Goal: Task Accomplishment & Management: Manage account settings

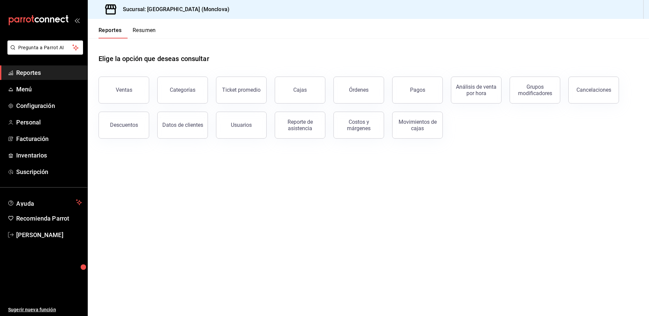
click at [314, 117] on div "Reporte de asistencia" at bounding box center [295, 121] width 59 height 35
click at [307, 93] on div "Cajas" at bounding box center [299, 90] width 13 height 6
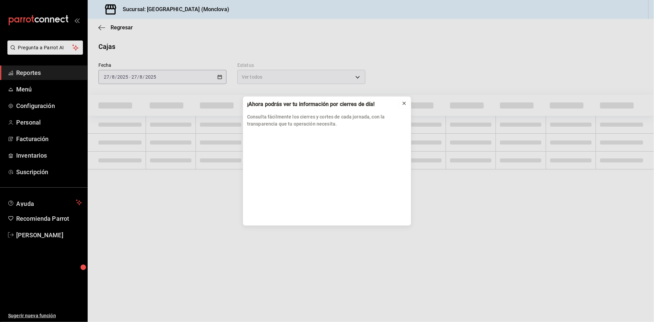
click at [402, 102] on icon at bounding box center [404, 103] width 5 height 5
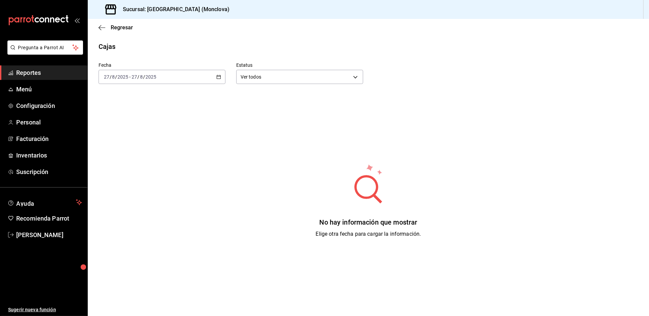
click at [219, 79] on \(Stroke\) "button" at bounding box center [219, 77] width 4 height 4
click at [148, 177] on span "Rango de fechas" at bounding box center [130, 173] width 52 height 7
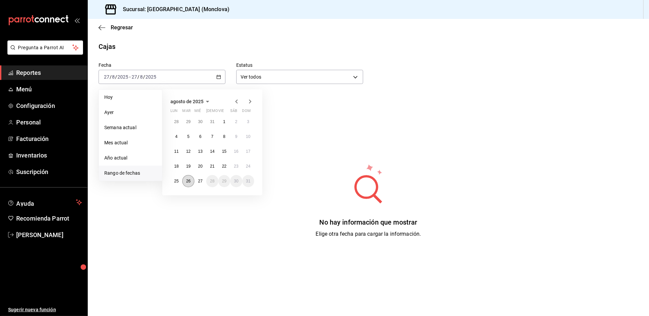
click at [190, 183] on abbr "26" at bounding box center [188, 181] width 4 height 5
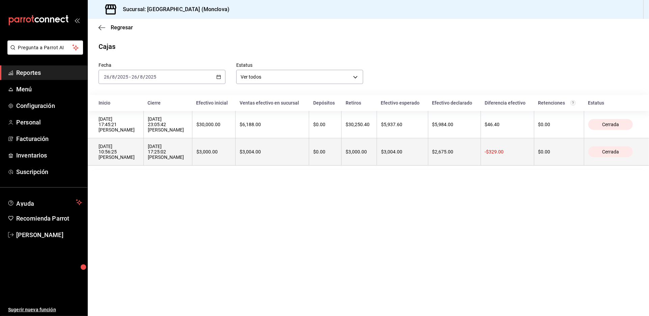
click at [188, 160] on div "[DATE] 17:25:02 [PERSON_NAME]" at bounding box center [168, 152] width 40 height 16
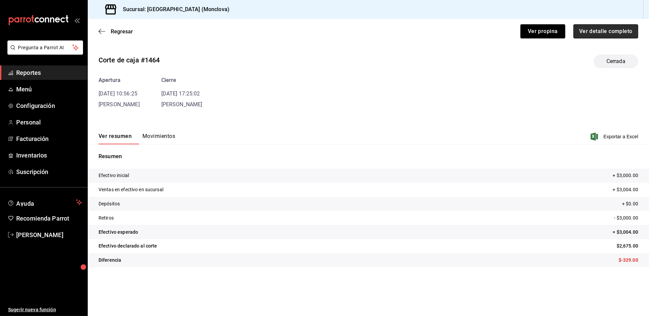
click at [589, 36] on button "Ver detalle completo" at bounding box center [605, 31] width 65 height 14
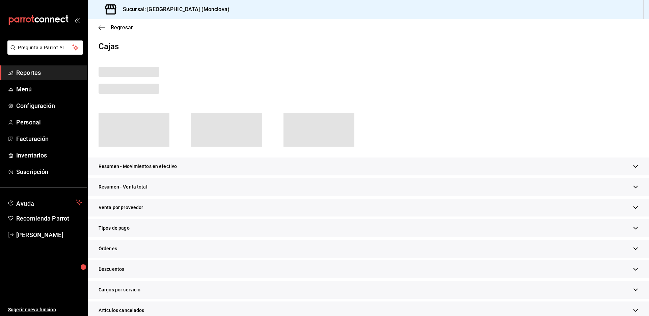
drag, startPoint x: 274, startPoint y: 196, endPoint x: 342, endPoint y: 146, distance: 85.2
click at [274, 196] on div "Resumen - Venta total" at bounding box center [368, 187] width 561 height 18
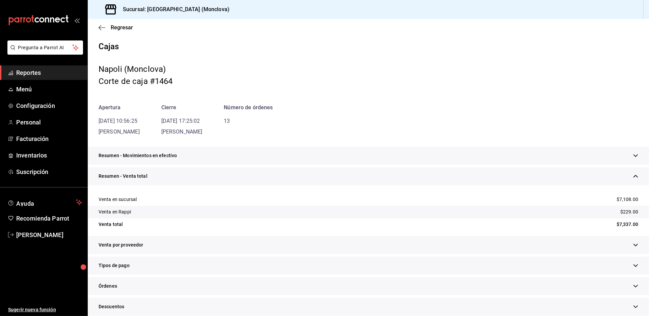
click at [382, 127] on div "Apertura [DATE] 10:56:25 [PERSON_NAME] [DATE] 17:25:02 [PERSON_NAME] Número de …" at bounding box center [367, 120] width 539 height 32
click at [356, 165] on div "Resumen - Movimientos en efectivo" at bounding box center [368, 156] width 561 height 18
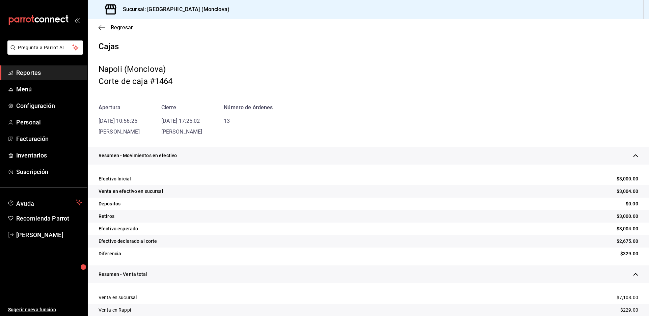
click at [356, 165] on div "Resumen - Movimientos en efectivo" at bounding box center [368, 156] width 561 height 18
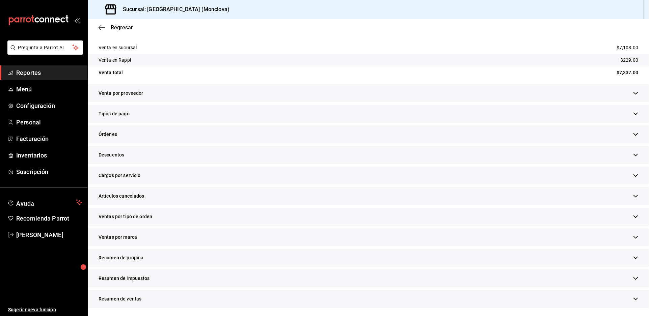
scroll to position [224, 0]
click at [185, 146] on div "Descuentos" at bounding box center [368, 155] width 561 height 18
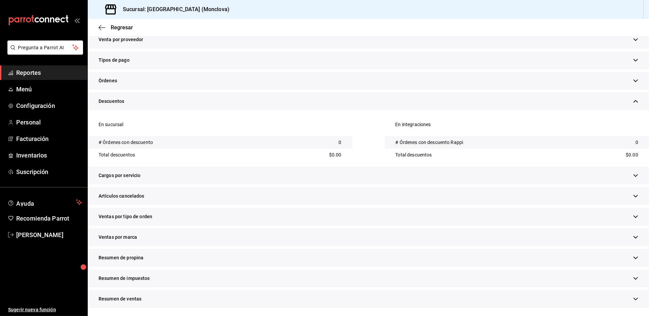
click at [228, 205] on div "Artículos cancelados" at bounding box center [368, 196] width 561 height 18
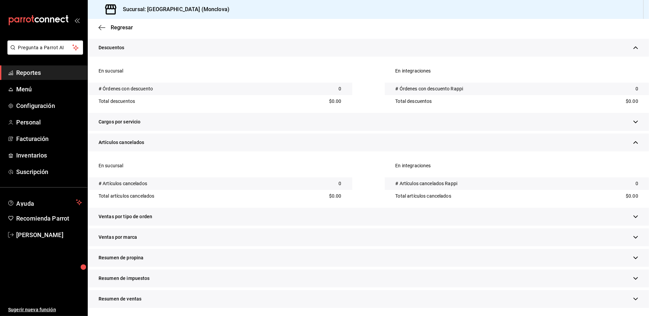
scroll to position [353, 0]
click at [234, 210] on div "Ventas por tipo de orden" at bounding box center [368, 217] width 561 height 18
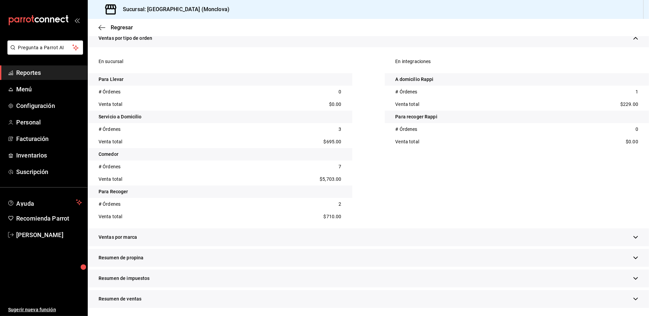
scroll to position [503, 0]
click at [122, 30] on span "Regresar" at bounding box center [122, 27] width 22 height 6
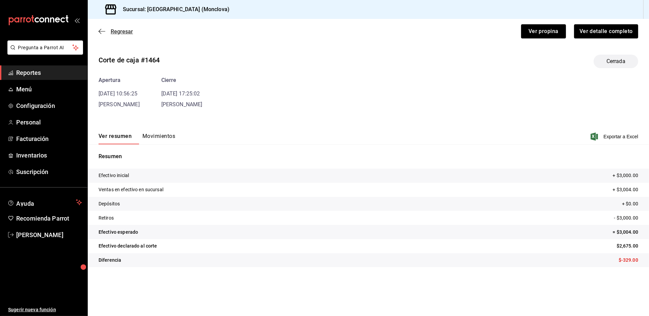
click at [123, 35] on span "Regresar" at bounding box center [122, 31] width 22 height 6
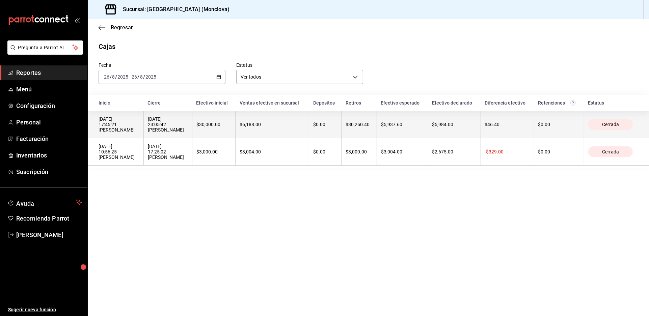
click at [188, 133] on div "[DATE] 23:05:42 [PERSON_NAME]" at bounding box center [168, 124] width 40 height 16
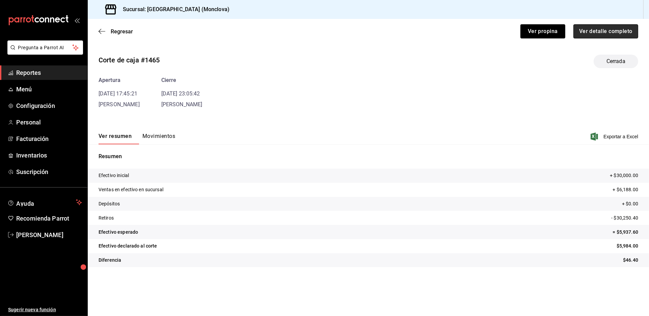
click at [614, 33] on button "Ver detalle completo" at bounding box center [605, 31] width 65 height 14
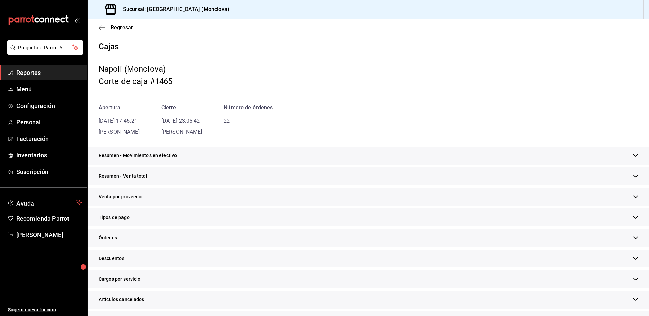
click at [329, 165] on div "Resumen - Movimientos en efectivo" at bounding box center [368, 156] width 561 height 18
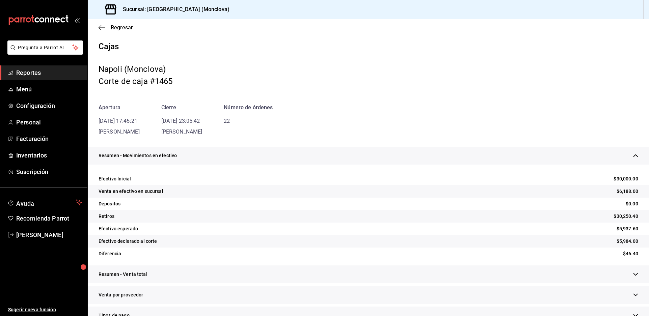
click at [329, 165] on div "Resumen - Movimientos en efectivo" at bounding box center [368, 156] width 561 height 18
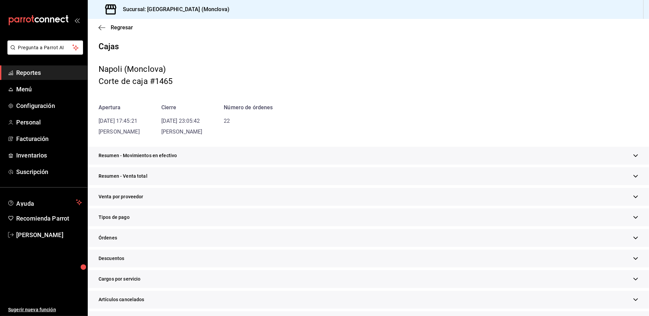
click at [330, 165] on div "Resumen - Movimientos en efectivo" at bounding box center [368, 156] width 561 height 18
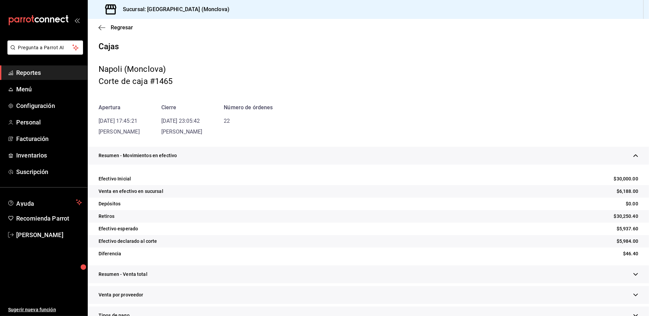
click at [323, 165] on div "Resumen - Movimientos en efectivo" at bounding box center [368, 156] width 561 height 18
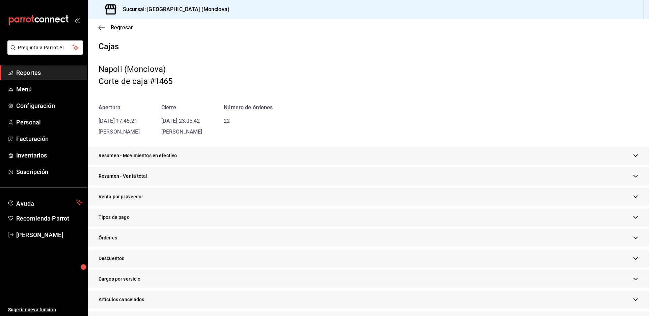
click at [341, 185] on div "Resumen - Venta total" at bounding box center [368, 176] width 561 height 18
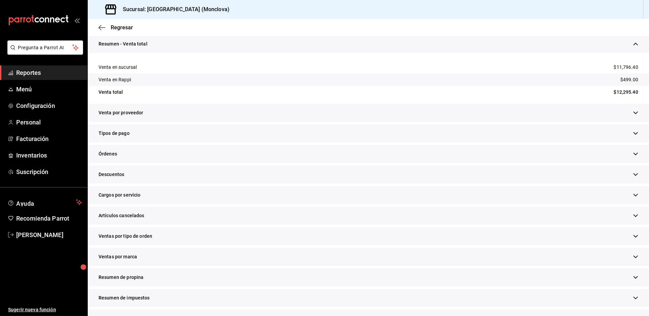
scroll to position [150, 0]
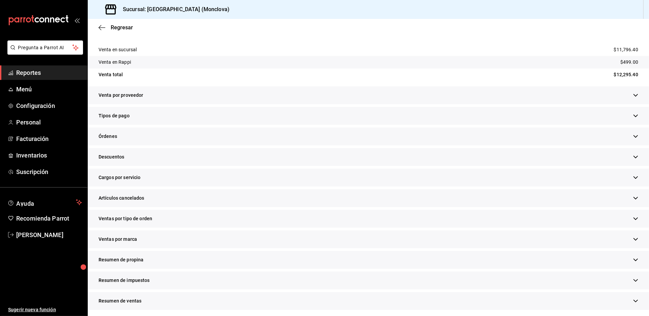
click at [238, 166] on div "Descuentos" at bounding box center [368, 157] width 561 height 18
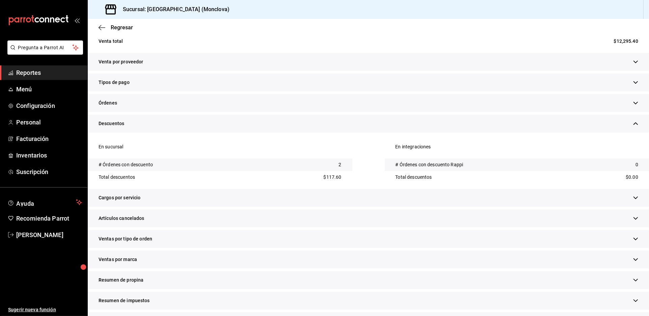
scroll to position [262, 0]
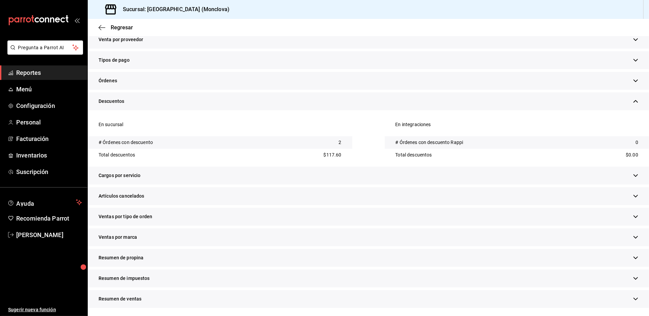
click at [241, 184] on div "Cargos por servicio" at bounding box center [368, 176] width 561 height 18
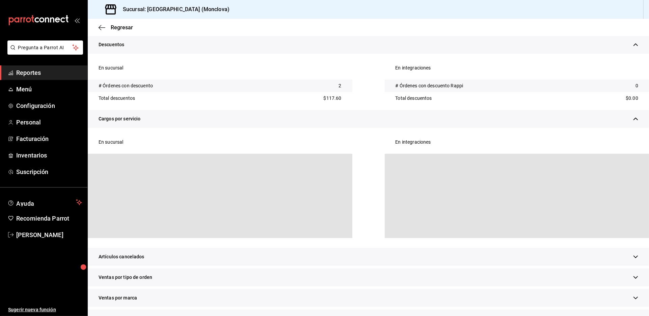
click at [246, 154] on div "En sucursal" at bounding box center [220, 145] width 264 height 18
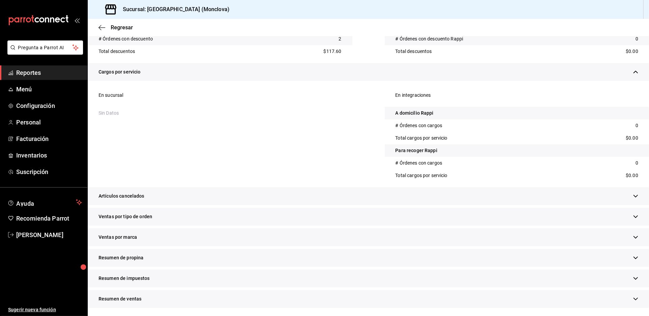
scroll to position [416, 0]
click at [251, 187] on div "Artículos cancelados" at bounding box center [368, 196] width 561 height 18
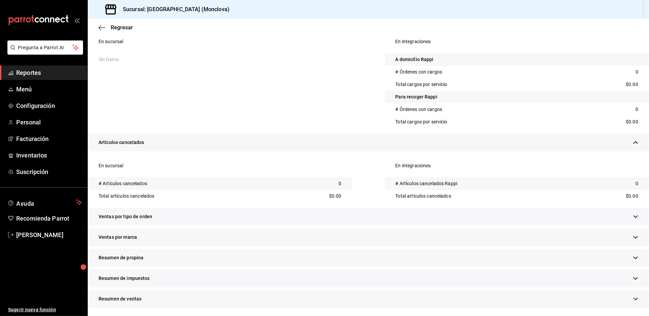
scroll to position [480, 0]
click at [252, 208] on div "Ventas por tipo de orden" at bounding box center [368, 217] width 561 height 18
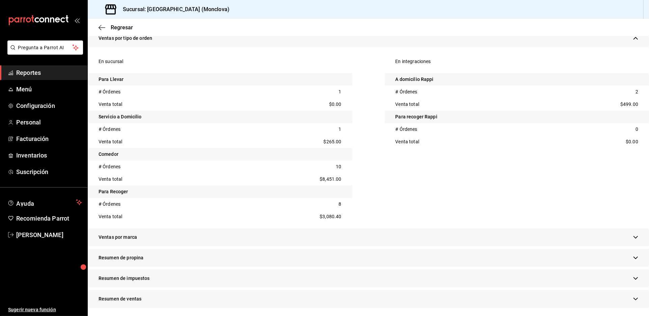
scroll to position [667, 0]
click at [62, 77] on span "Reportes" at bounding box center [49, 72] width 66 height 9
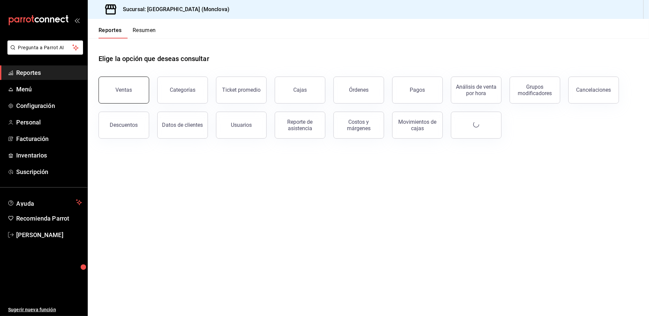
click at [132, 93] on div "Ventas" at bounding box center [124, 90] width 17 height 6
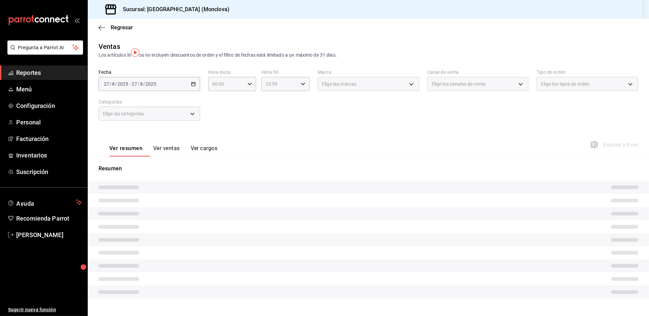
click at [194, 88] on div "[DATE] [DATE] - [DATE] [DATE]" at bounding box center [149, 84] width 102 height 14
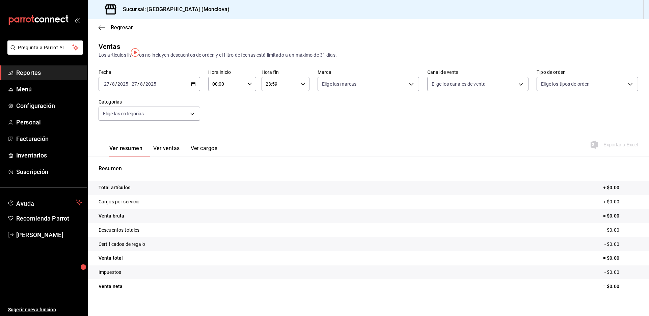
click at [193, 87] on div "[DATE] [DATE] - [DATE] [DATE]" at bounding box center [149, 84] width 102 height 14
click at [150, 169] on span "Rango de fechas" at bounding box center [130, 165] width 52 height 7
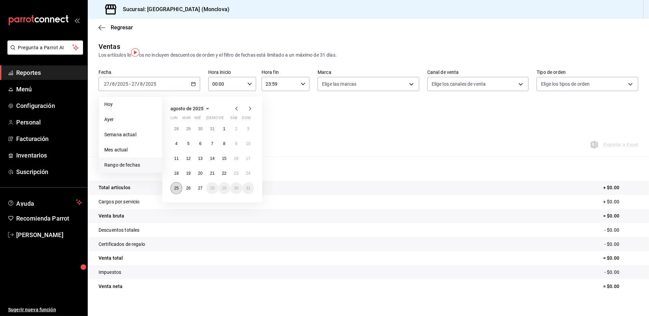
click at [182, 194] on button "25" at bounding box center [176, 188] width 12 height 12
click at [190, 191] on abbr "26" at bounding box center [188, 188] width 4 height 5
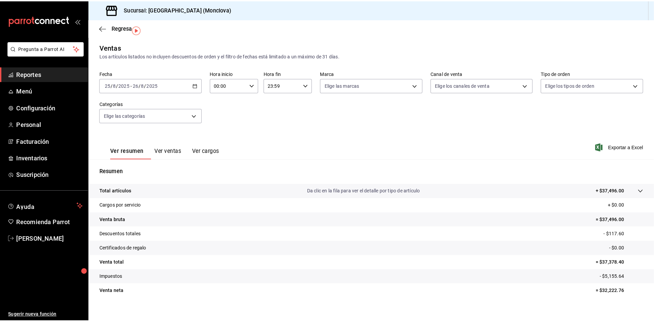
scroll to position [23, 0]
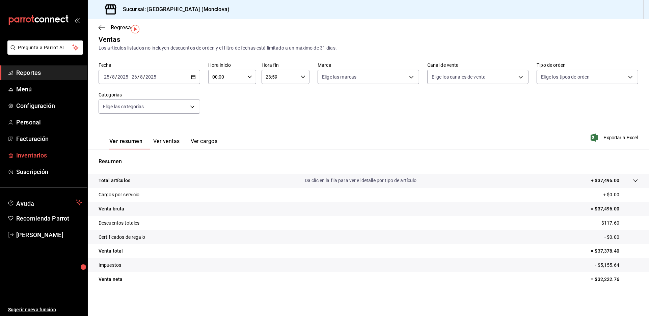
click at [59, 160] on span "Inventarios" at bounding box center [49, 155] width 66 height 9
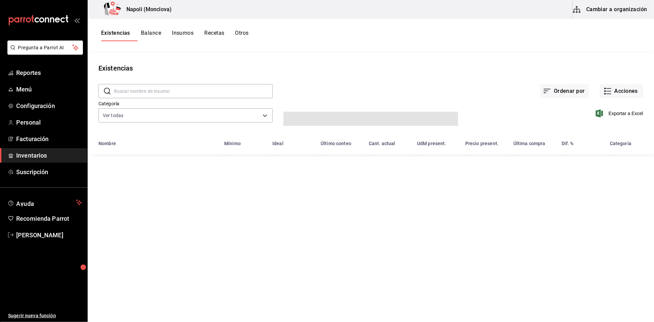
click at [165, 96] on input "text" at bounding box center [193, 90] width 159 height 13
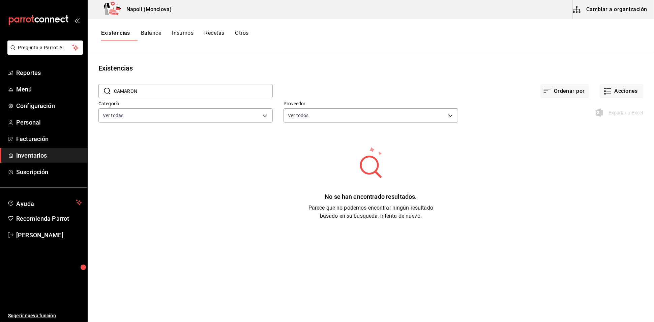
click at [203, 98] on input "CAMARON" at bounding box center [193, 90] width 159 height 13
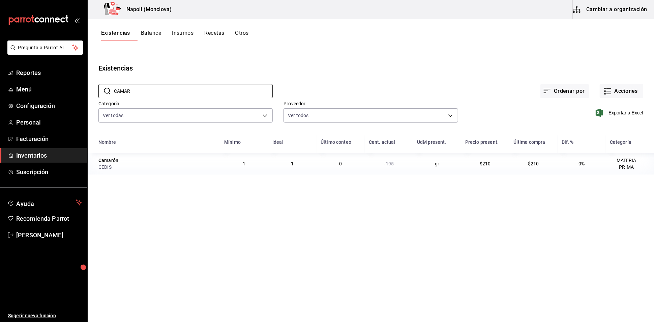
type input "CAMAR"
drag, startPoint x: 99, startPoint y: 176, endPoint x: 118, endPoint y: 178, distance: 19.0
click at [118, 164] on div "Camarón" at bounding box center [108, 160] width 20 height 7
copy div "Camarón"
click at [114, 164] on div "Camarón" at bounding box center [108, 160] width 20 height 7
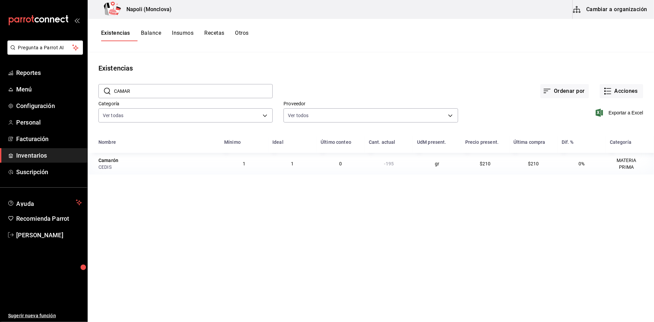
drag, startPoint x: 114, startPoint y: 176, endPoint x: 99, endPoint y: 176, distance: 15.2
click at [99, 174] on td "Camarón CEDIS" at bounding box center [154, 164] width 133 height 22
drag, startPoint x: 98, startPoint y: 176, endPoint x: 121, endPoint y: 178, distance: 23.4
click at [121, 174] on td "Camarón CEDIS" at bounding box center [154, 164] width 133 height 22
copy div "Camarón"
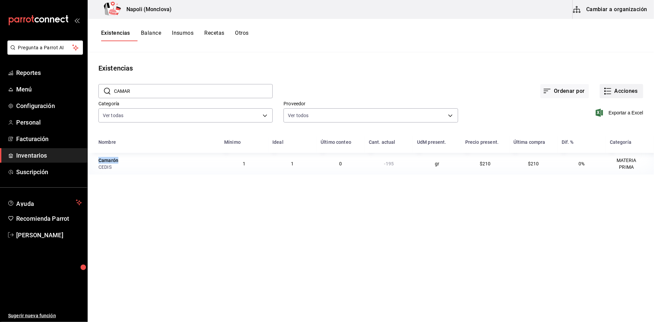
click at [615, 94] on button "Acciones" at bounding box center [622, 91] width 44 height 14
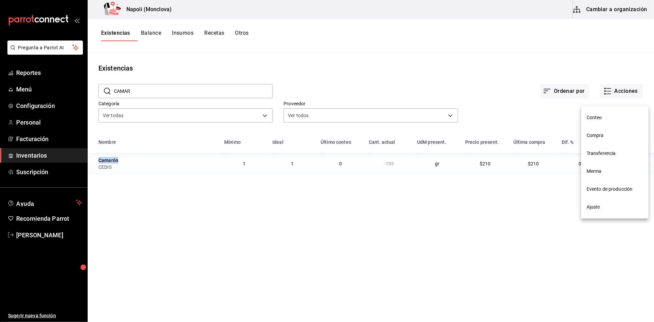
click at [606, 137] on span "Compra" at bounding box center [615, 135] width 57 height 7
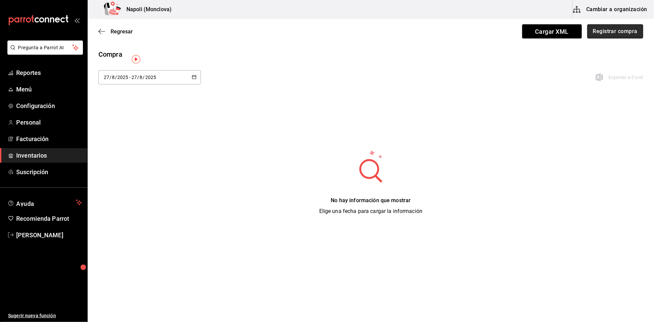
click at [626, 33] on button "Registrar compra" at bounding box center [616, 31] width 56 height 14
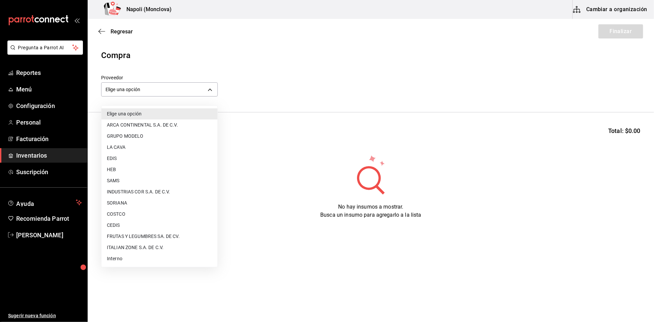
drag, startPoint x: 207, startPoint y: 93, endPoint x: 210, endPoint y: 92, distance: 3.6
click at [208, 93] on body "Pregunta a Parrot AI Reportes Menú Configuración Personal Facturación Inventari…" at bounding box center [327, 142] width 654 height 284
click at [136, 224] on li "CEDIS" at bounding box center [160, 225] width 116 height 11
type input "8bbbf040-4be4-464d-a164-6baf154bd563"
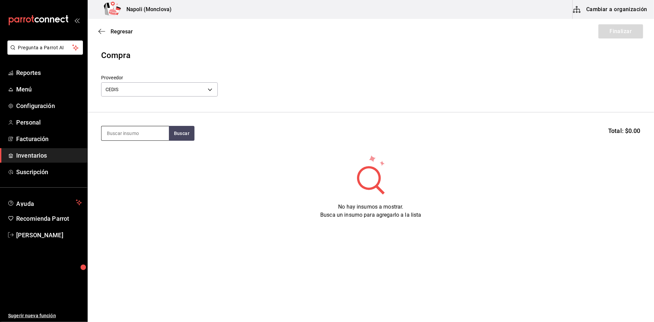
click at [130, 140] on input at bounding box center [135, 133] width 67 height 14
paste input "Camarón"
type input "Camarón"
click at [185, 139] on button "Buscar" at bounding box center [182, 133] width 26 height 15
click at [129, 170] on div "Camarón gr - CEDIS" at bounding box center [134, 160] width 67 height 26
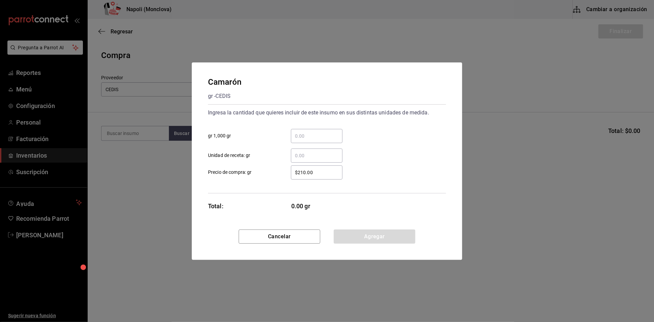
click at [313, 132] on input "​ gr 1,000 gr" at bounding box center [317, 136] width 52 height 8
type input "12"
click at [360, 240] on button "Agregar" at bounding box center [375, 236] width 82 height 14
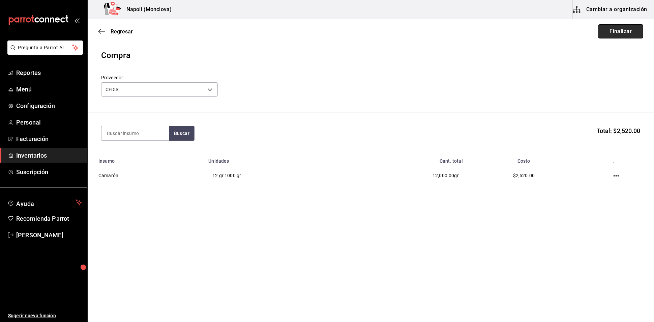
click at [602, 31] on button "Finalizar" at bounding box center [621, 31] width 45 height 14
click at [619, 32] on button "Finalizar" at bounding box center [621, 31] width 45 height 14
click at [616, 31] on button "Finalizar" at bounding box center [621, 31] width 45 height 14
click at [627, 28] on button "Finalizar" at bounding box center [621, 31] width 45 height 14
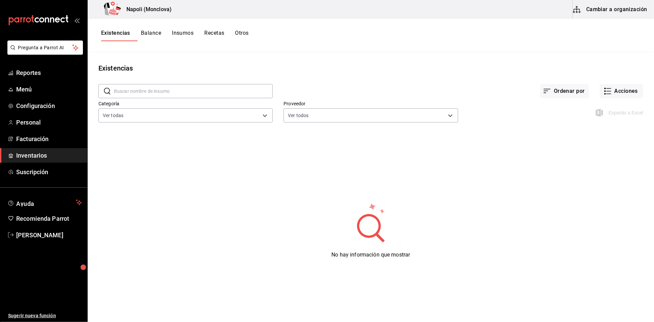
click at [194, 86] on div "​ ​" at bounding box center [180, 85] width 185 height 25
click at [185, 95] on input "text" at bounding box center [193, 90] width 159 height 13
paste input "Camarón"
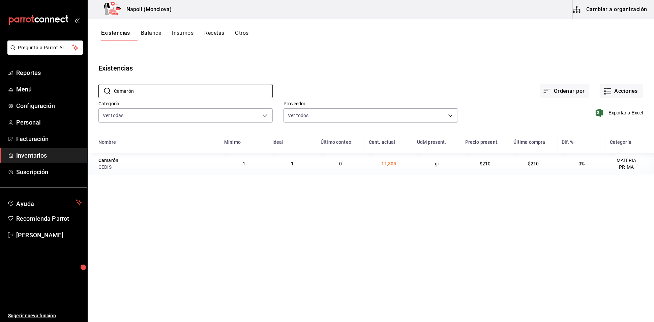
type input "Camarón"
drag, startPoint x: 162, startPoint y: 103, endPoint x: 143, endPoint y: 93, distance: 20.8
click at [143, 93] on div "​ Camarón ​ Ordenar por Acciones Categoría Ver todas 0862b564-0f4e-4838-96f7-a0…" at bounding box center [371, 104] width 567 height 62
drag, startPoint x: 142, startPoint y: 93, endPoint x: 109, endPoint y: 94, distance: 33.4
click at [109, 94] on div "​ Camarón ​" at bounding box center [185, 91] width 174 height 14
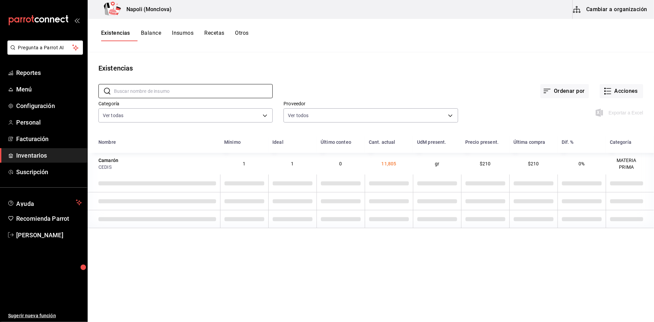
click at [311, 72] on div "Existencias" at bounding box center [371, 68] width 567 height 10
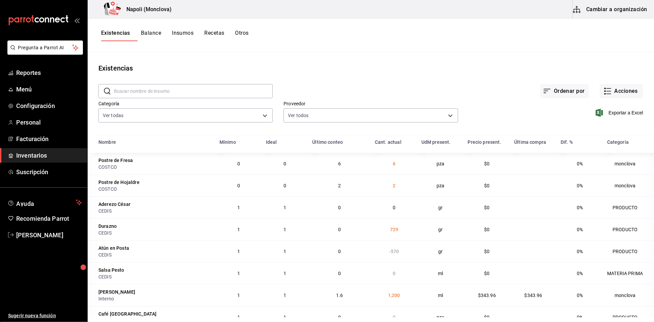
click at [326, 88] on div "Ordenar por Acciones" at bounding box center [458, 85] width 371 height 25
click at [248, 89] on input "text" at bounding box center [193, 90] width 159 height 13
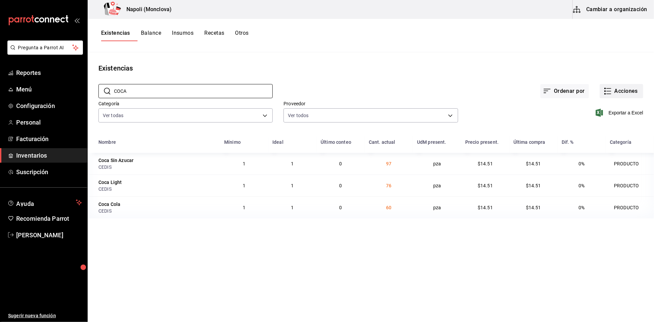
type input "COCA"
click at [613, 96] on button "Acciones" at bounding box center [622, 91] width 44 height 14
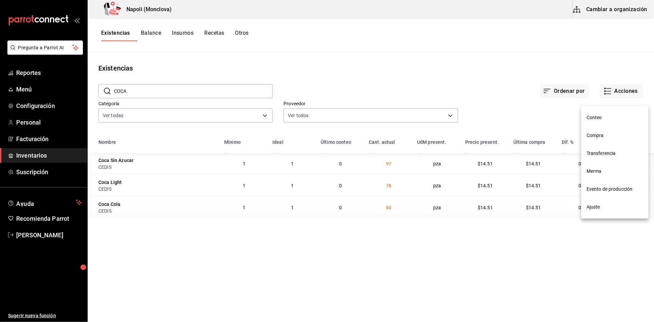
click at [610, 140] on li "Compra" at bounding box center [614, 135] width 67 height 18
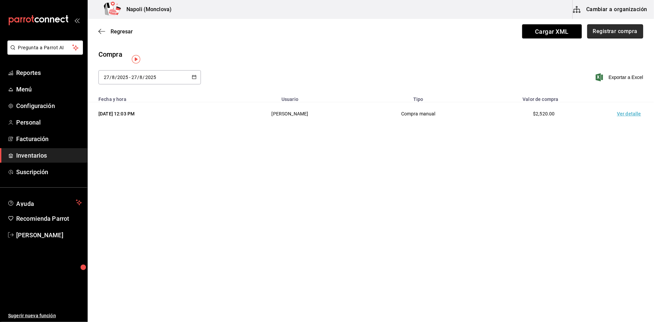
click at [592, 31] on button "Registrar compra" at bounding box center [616, 31] width 56 height 14
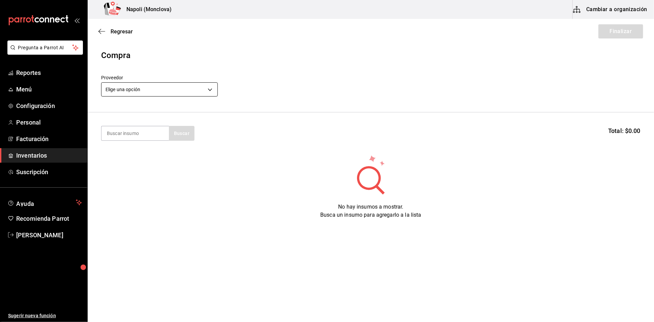
click at [206, 90] on body "Pregunta a Parrot AI Reportes Menú Configuración Personal Facturación Inventari…" at bounding box center [327, 142] width 654 height 284
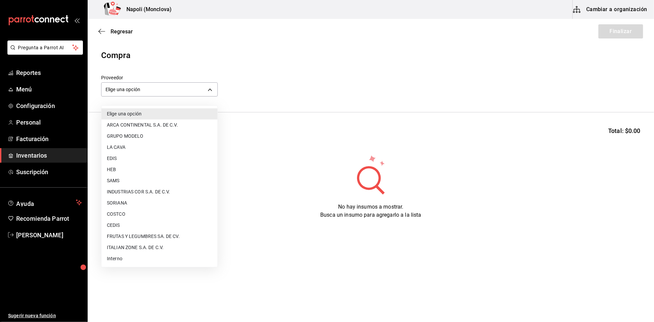
click at [142, 228] on li "CEDIS" at bounding box center [160, 225] width 116 height 11
type input "8bbbf040-4be4-464d-a164-6baf154bd563"
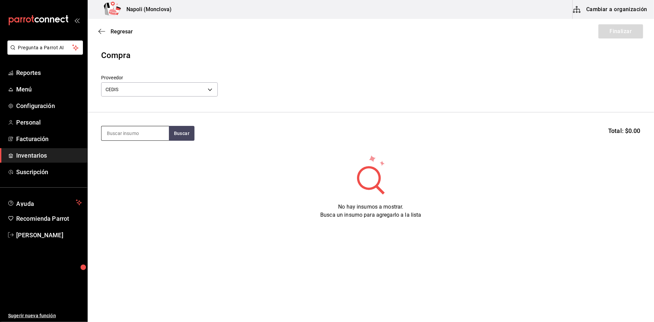
click at [138, 135] on input at bounding box center [135, 133] width 67 height 14
type input "COCA"
click at [180, 137] on button "Buscar" at bounding box center [182, 133] width 26 height 15
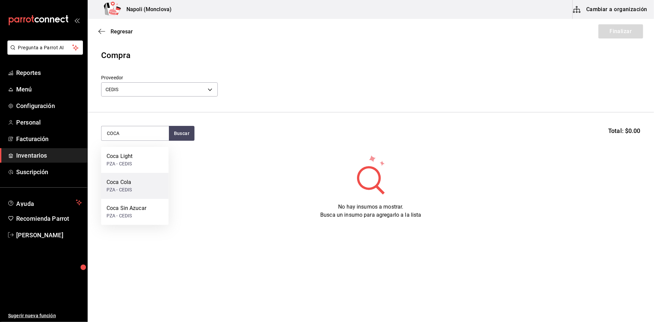
click at [149, 198] on div "Coca Cola PZA - CEDIS" at bounding box center [134, 186] width 67 height 26
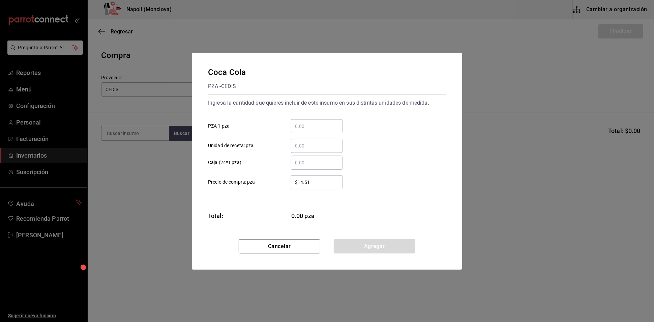
click at [312, 122] on input "​ PZA 1 pza" at bounding box center [317, 126] width 52 height 8
type input "24"
click at [365, 253] on button "Agregar" at bounding box center [375, 246] width 82 height 14
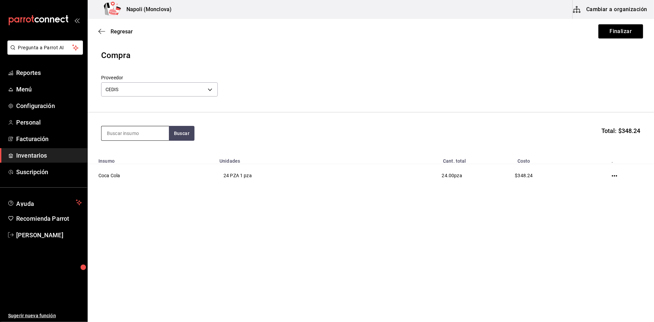
click at [129, 137] on input at bounding box center [135, 133] width 67 height 14
type input "COCA"
click at [143, 176] on div "Coca Light PZA - CEDIS Coca Sin Azucar PZA - CEDIS" at bounding box center [134, 173] width 67 height 52
click at [142, 162] on div "Coca Light PZA - CEDIS" at bounding box center [134, 160] width 67 height 26
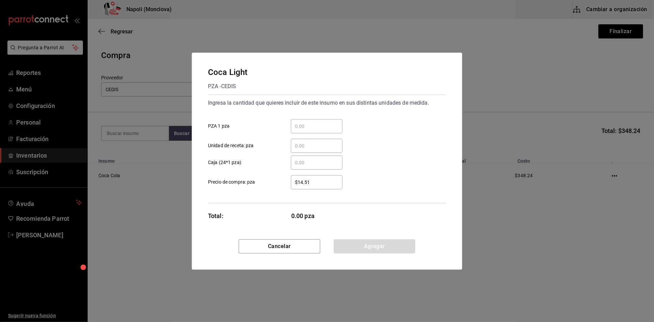
click at [308, 122] on input "​ PZA 1 pza" at bounding box center [317, 126] width 52 height 8
type input "24"
click at [369, 253] on button "Agregar" at bounding box center [375, 246] width 82 height 14
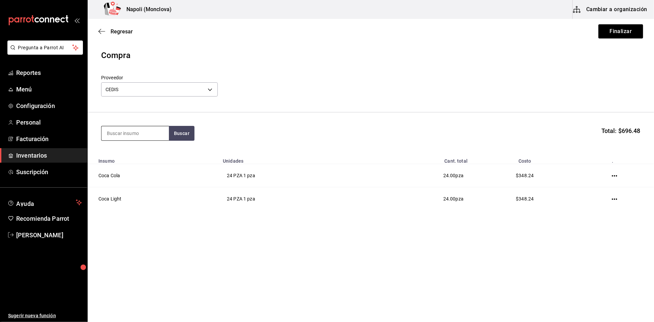
click at [118, 136] on input at bounding box center [135, 133] width 67 height 14
type input "TOPO"
click at [175, 137] on button "Buscar" at bounding box center [182, 133] width 26 height 15
click at [148, 165] on div "Topo chico 600 PZA - CEDIS" at bounding box center [134, 160] width 67 height 26
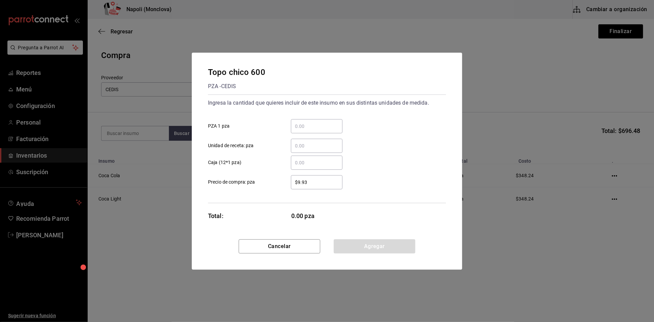
click at [319, 122] on input "​ PZA 1 pza" at bounding box center [317, 126] width 52 height 8
type input "48"
click at [362, 250] on button "Agregar" at bounding box center [375, 246] width 82 height 14
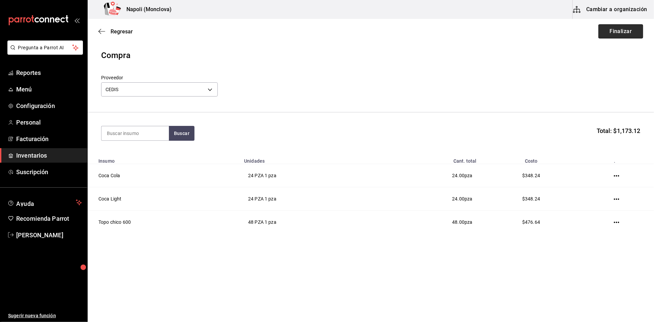
click at [616, 27] on button "Finalizar" at bounding box center [621, 31] width 45 height 14
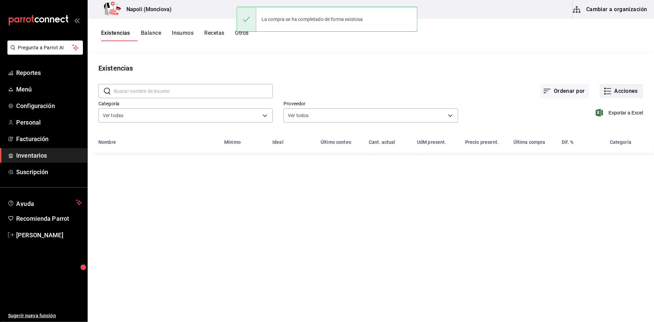
click at [608, 98] on button "Acciones" at bounding box center [622, 91] width 44 height 14
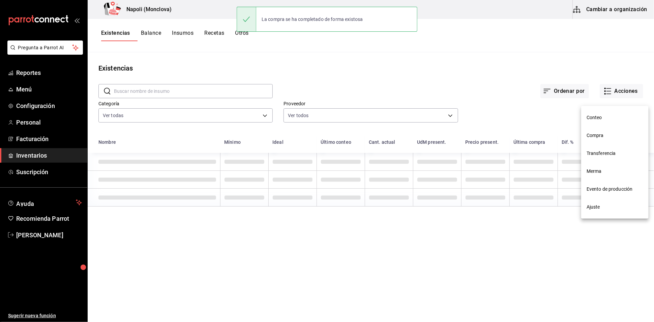
click at [608, 135] on span "Compra" at bounding box center [615, 135] width 57 height 7
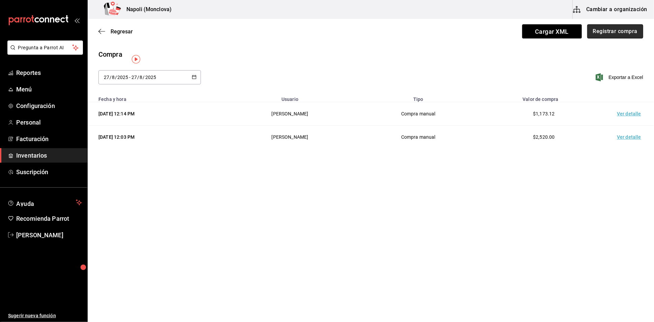
click at [593, 34] on button "Registrar compra" at bounding box center [616, 31] width 56 height 14
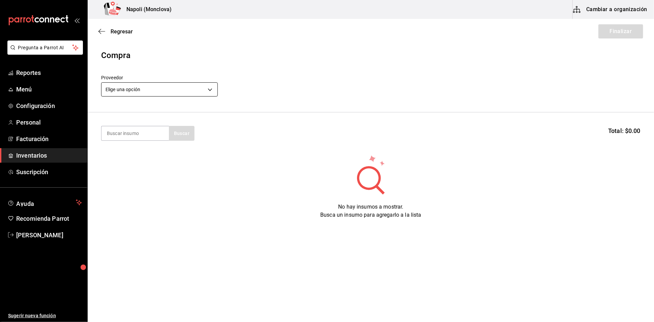
click at [215, 88] on body "Pregunta a Parrot AI Reportes Menú Configuración Personal Facturación Inventari…" at bounding box center [327, 142] width 654 height 284
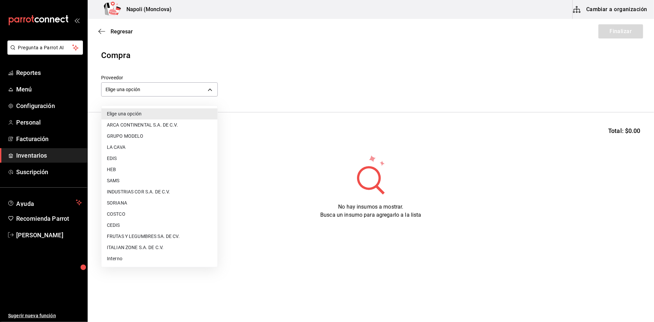
click at [157, 131] on li "GRUPO MODELO" at bounding box center [160, 136] width 116 height 11
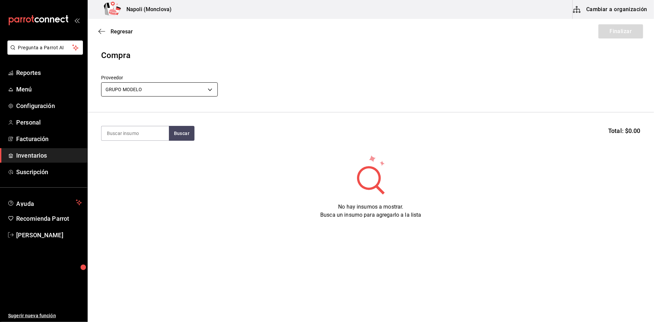
click at [211, 97] on body "Pregunta a Parrot AI Reportes Menú Configuración Personal Facturación Inventari…" at bounding box center [327, 142] width 654 height 284
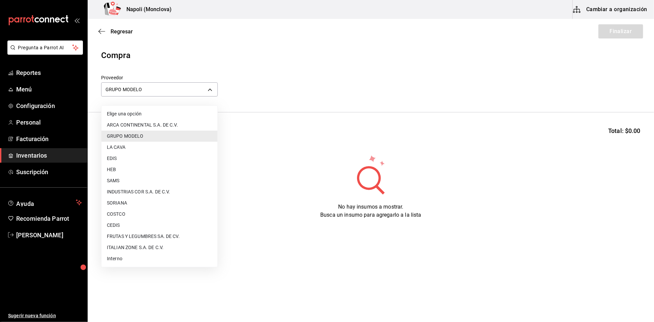
click at [174, 125] on li "ARCA CONTINENTAL S.A. DE C.V." at bounding box center [160, 124] width 116 height 11
type input "20dab52d-5566-43c6-9ccf-f51c7596d89a"
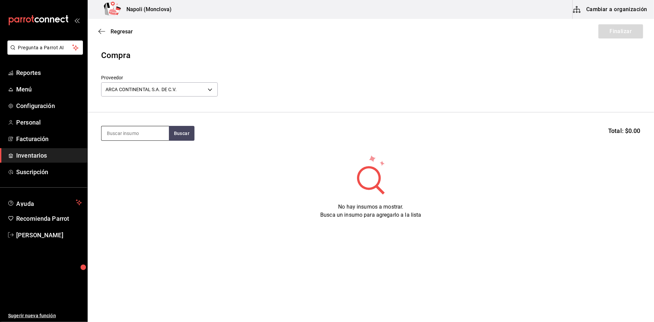
click at [134, 136] on input at bounding box center [135, 133] width 67 height 14
type input "TOPO"
click at [188, 141] on button "Buscar" at bounding box center [182, 133] width 26 height 15
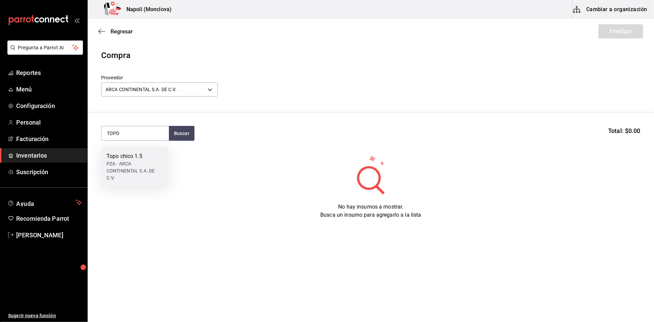
click at [132, 163] on div "PZA - ARCA CONTINENTAL S.A. DE C.V." at bounding box center [135, 170] width 57 height 21
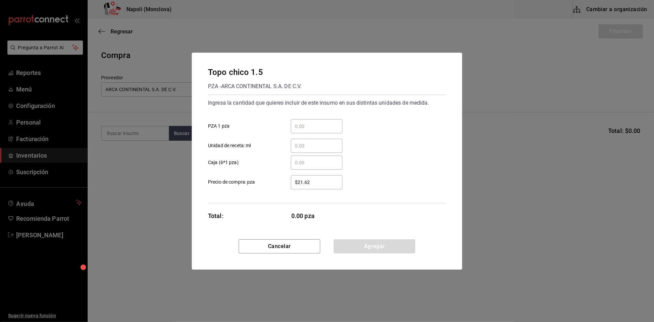
click at [311, 122] on input "​ PZA 1 pza" at bounding box center [317, 126] width 52 height 8
type input "36"
click at [377, 253] on button "Agregar" at bounding box center [375, 246] width 82 height 14
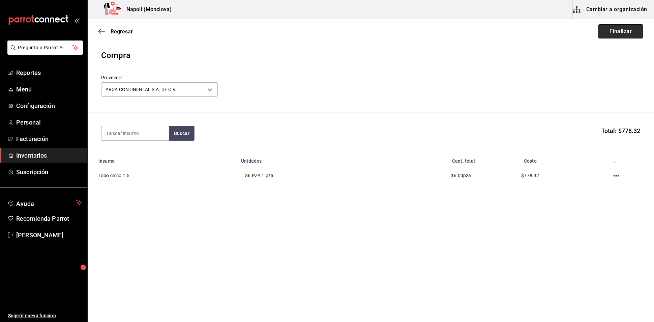
click at [612, 38] on button "Finalizar" at bounding box center [621, 31] width 45 height 14
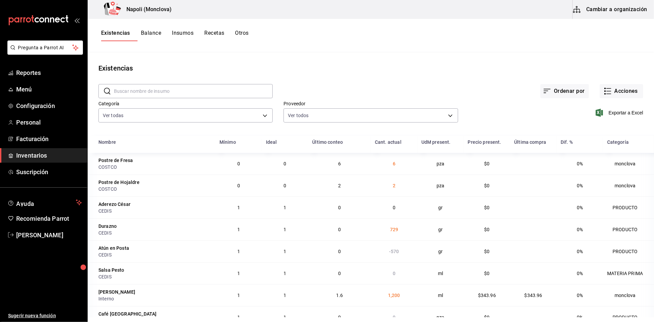
click at [181, 92] on input "text" at bounding box center [193, 90] width 159 height 13
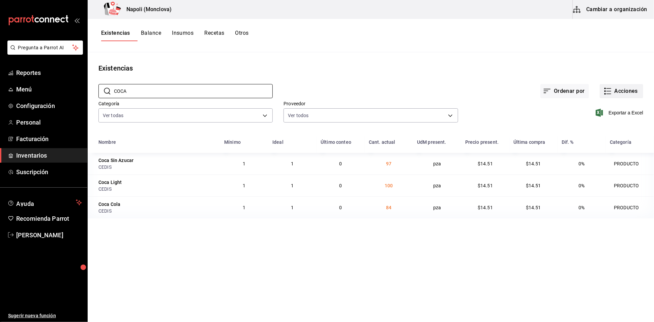
type input "COCA"
click at [630, 90] on button "Acciones" at bounding box center [622, 91] width 44 height 14
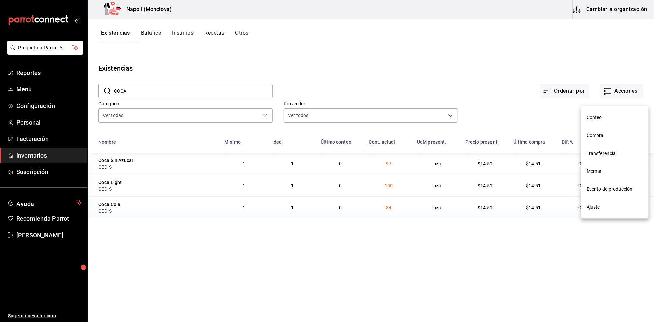
click at [619, 135] on span "Compra" at bounding box center [615, 135] width 57 height 7
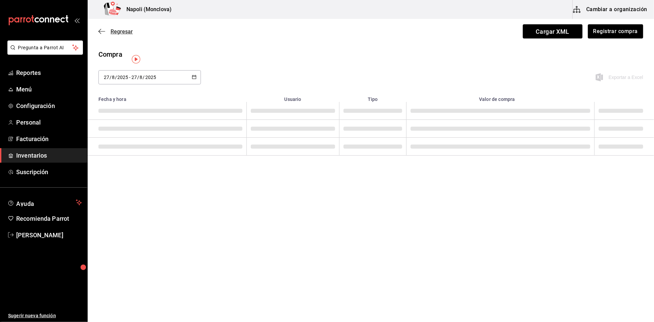
click at [116, 35] on span "Regresar" at bounding box center [122, 31] width 22 height 6
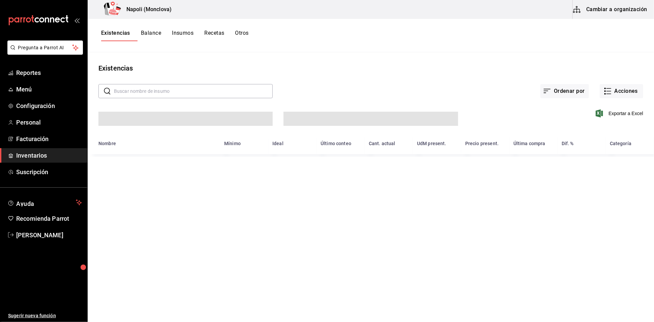
click at [130, 98] on input "text" at bounding box center [193, 90] width 159 height 13
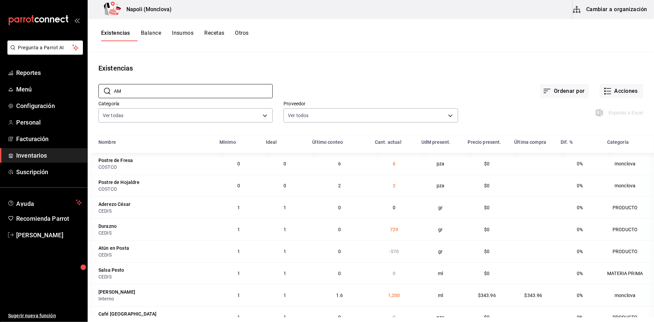
type input "A"
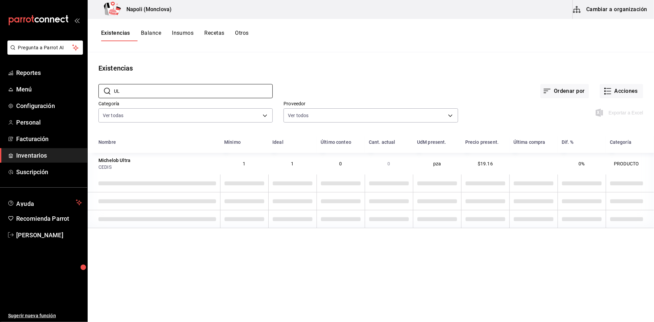
type input "U"
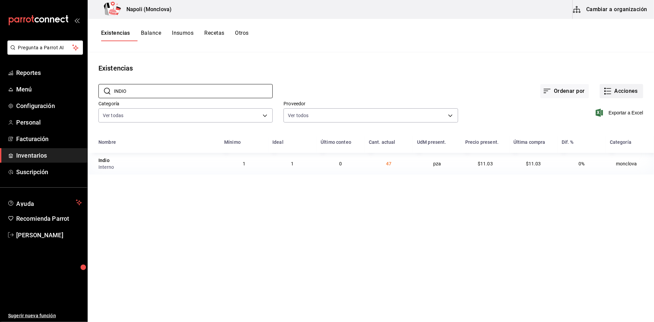
type input "INDIO"
click at [640, 93] on button "Acciones" at bounding box center [622, 91] width 44 height 14
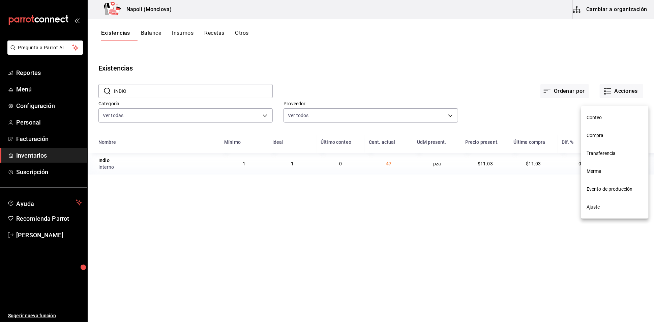
click at [622, 134] on span "Compra" at bounding box center [615, 135] width 57 height 7
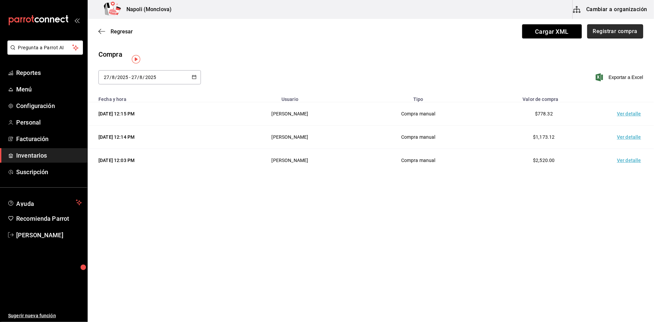
click at [613, 33] on button "Registrar compra" at bounding box center [616, 31] width 56 height 14
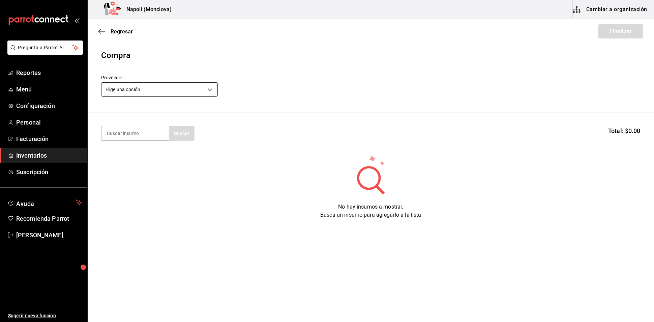
click at [212, 94] on body "Pregunta a Parrot AI Reportes Menú Configuración Personal Facturación Inventari…" at bounding box center [327, 142] width 654 height 284
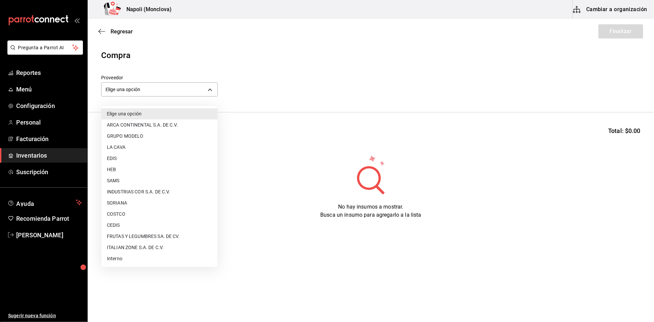
click at [140, 256] on li "Interno" at bounding box center [160, 258] width 116 height 11
type input "f09327f8-4c41-4679-ba5a-c4fdb900725a"
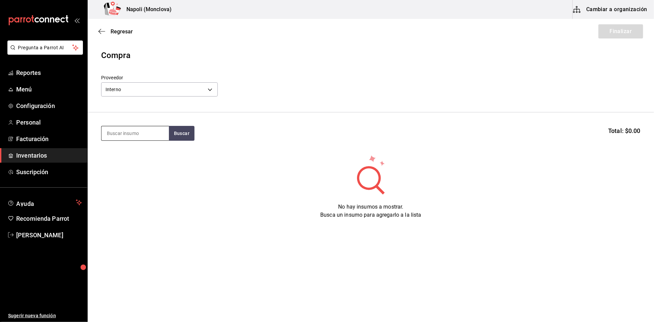
click at [134, 133] on input at bounding box center [135, 133] width 67 height 14
type input "INDIO"
click at [188, 141] on button "Buscar" at bounding box center [182, 133] width 26 height 15
click at [132, 161] on div "PZA - Interno" at bounding box center [121, 163] width 28 height 7
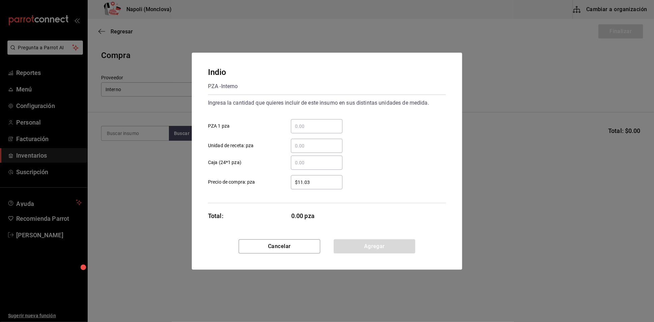
click at [315, 122] on input "​ PZA 1 pza" at bounding box center [317, 126] width 52 height 8
type input "40"
click at [366, 253] on button "Agregar" at bounding box center [375, 246] width 82 height 14
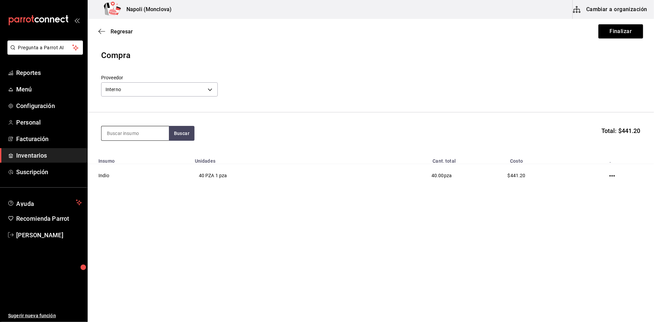
click at [143, 138] on input at bounding box center [135, 133] width 67 height 14
type input "XX LAGER"
click at [189, 135] on button "Buscar" at bounding box center [182, 133] width 26 height 15
click at [122, 161] on div "PZA - Interno" at bounding box center [121, 163] width 28 height 7
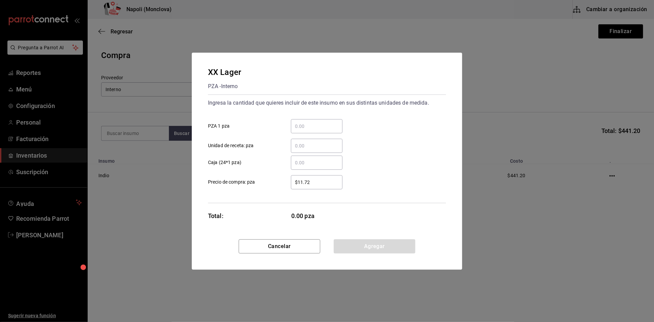
click at [312, 122] on input "​ PZA 1 pza" at bounding box center [317, 126] width 52 height 8
type input "20"
click at [380, 253] on button "Agregar" at bounding box center [375, 246] width 82 height 14
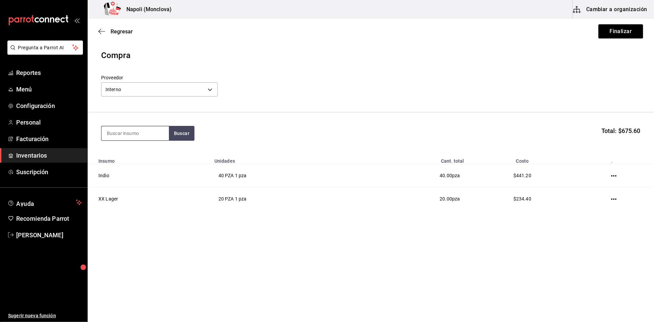
click at [113, 139] on input at bounding box center [135, 133] width 67 height 14
type input "BOHEMIA"
click at [181, 138] on button "Buscar" at bounding box center [182, 133] width 26 height 15
click at [145, 158] on div "Bohemia Obscura" at bounding box center [128, 156] width 43 height 8
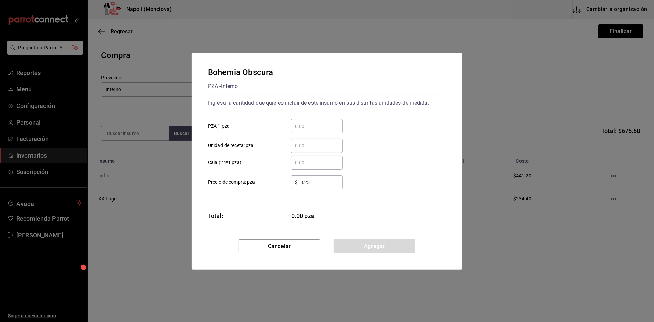
click at [299, 123] on div "​" at bounding box center [317, 126] width 52 height 14
click at [299, 123] on input "​ PZA 1 pza" at bounding box center [317, 126] width 52 height 8
type input "24"
click at [376, 247] on button "Agregar" at bounding box center [375, 246] width 82 height 14
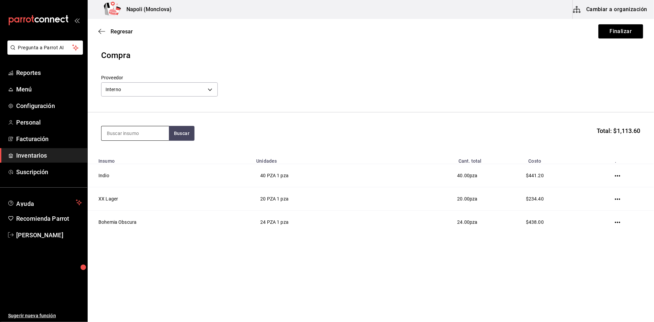
click at [123, 140] on input at bounding box center [135, 133] width 67 height 14
type input "BOHEMIA"
click at [137, 161] on div "PZA - Interno" at bounding box center [125, 163] width 36 height 7
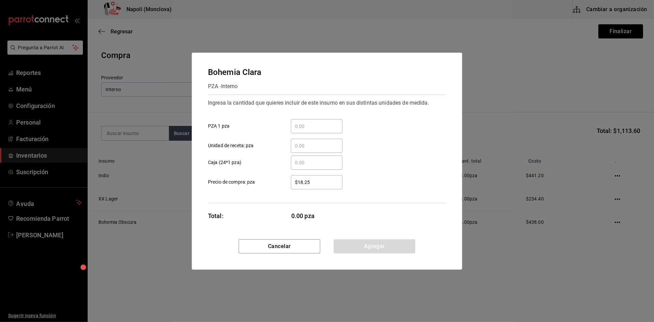
click at [315, 122] on input "​ PZA 1 pza" at bounding box center [317, 126] width 52 height 8
type input "24"
click at [351, 249] on button "Agregar" at bounding box center [375, 246] width 82 height 14
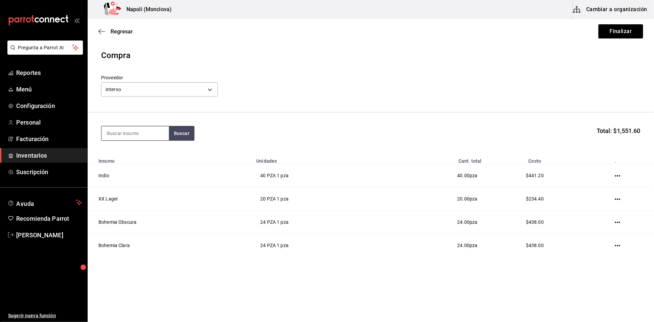
click at [140, 140] on input at bounding box center [135, 133] width 67 height 14
type input "AMSTE"
click at [190, 141] on button "Buscar" at bounding box center [182, 133] width 26 height 15
click at [137, 163] on div "Amstel PZA - Interno" at bounding box center [134, 160] width 67 height 26
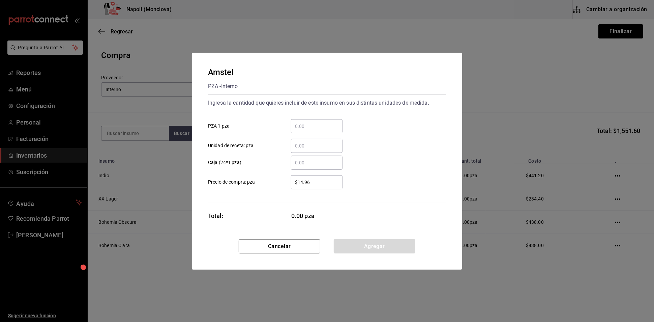
click at [299, 122] on input "​ PZA 1 pza" at bounding box center [317, 126] width 52 height 8
type input "24"
click at [349, 247] on button "Agregar" at bounding box center [375, 246] width 82 height 14
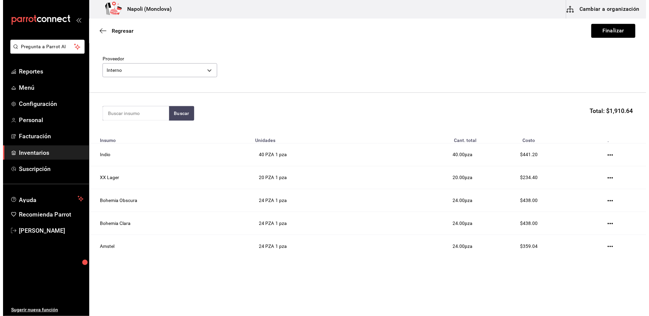
scroll to position [35, 0]
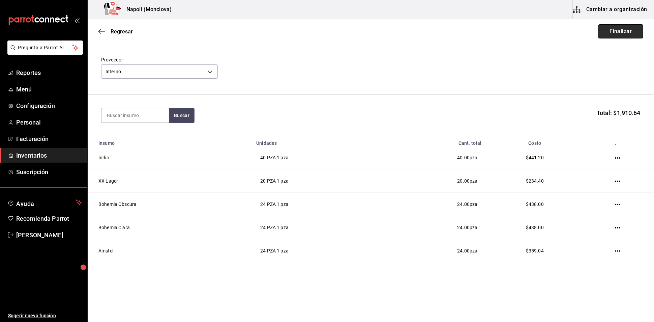
click at [603, 28] on button "Finalizar" at bounding box center [621, 31] width 45 height 14
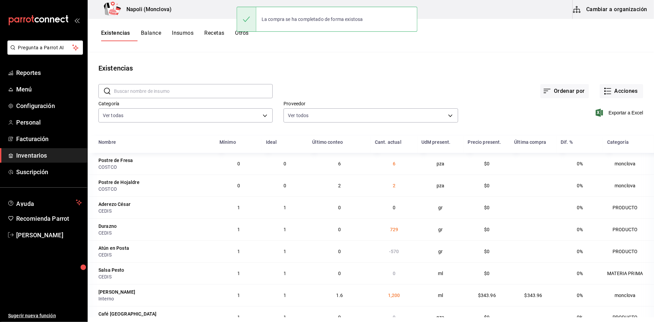
click at [184, 92] on input "text" at bounding box center [193, 90] width 159 height 13
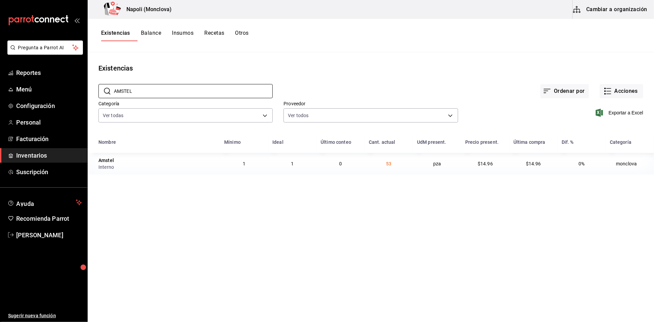
type input "AMSTEL"
click at [41, 77] on span "Reportes" at bounding box center [49, 72] width 66 height 9
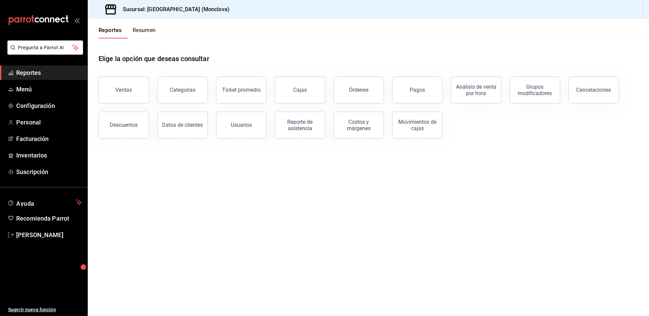
click at [279, 57] on div "Elige la opción que deseas consultar" at bounding box center [367, 53] width 539 height 30
click at [327, 191] on main "Elige la opción que deseas consultar Ventas Categorías Ticket promedio Cajas Ór…" at bounding box center [368, 177] width 561 height 278
